Goal: Task Accomplishment & Management: Manage account settings

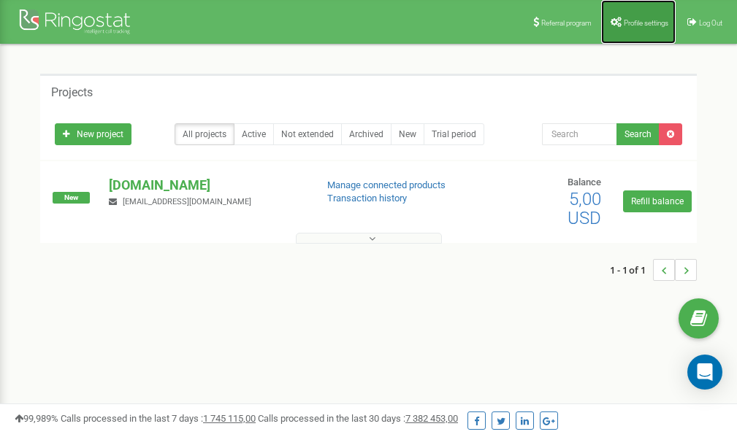
click at [627, 20] on span "Profile settings" at bounding box center [646, 23] width 45 height 8
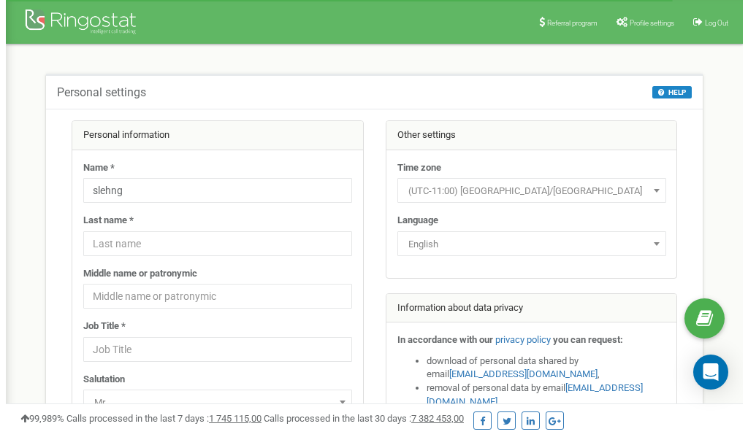
scroll to position [73, 0]
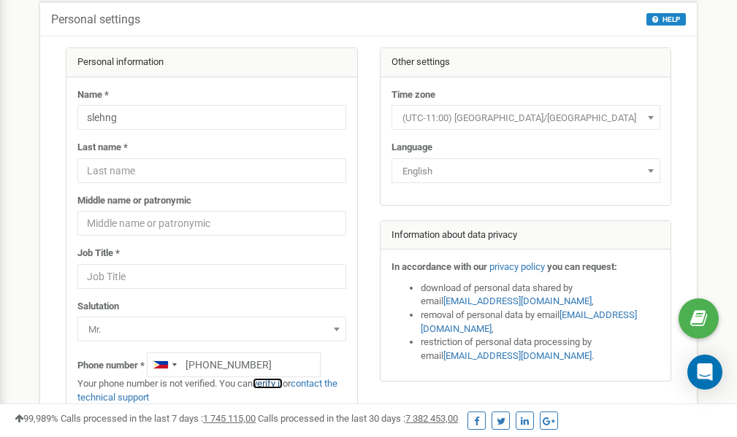
click at [277, 385] on link "verify it" at bounding box center [268, 383] width 30 height 11
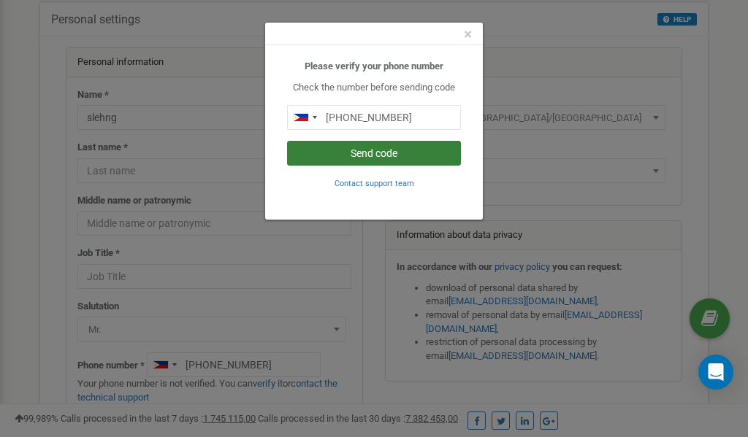
click at [343, 156] on button "Send code" at bounding box center [374, 153] width 174 height 25
